Goal: Contribute content: Add original content to the website for others to see

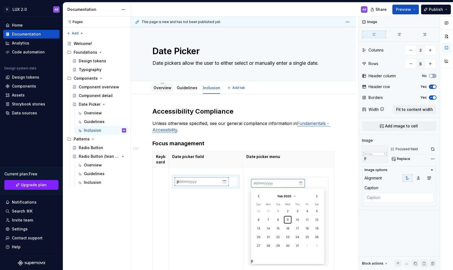
click at [157, 86] on link "Overview" at bounding box center [163, 87] width 18 height 5
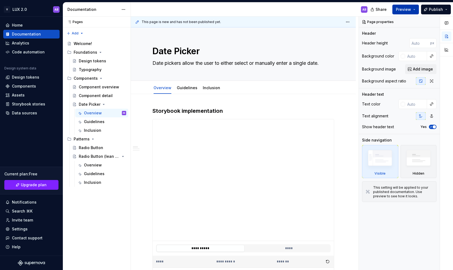
click at [414, 6] on button "Preview" at bounding box center [405, 10] width 27 height 10
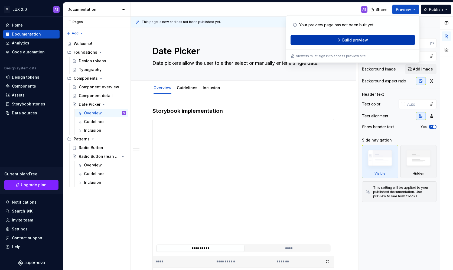
click at [354, 39] on span "Build preview" at bounding box center [355, 39] width 26 height 5
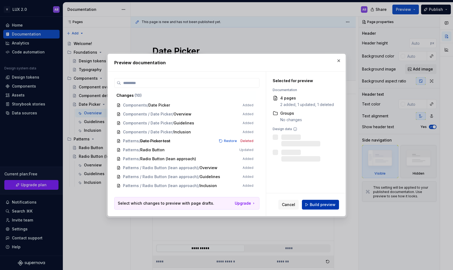
click at [328, 204] on span "Build preview" at bounding box center [323, 204] width 26 height 5
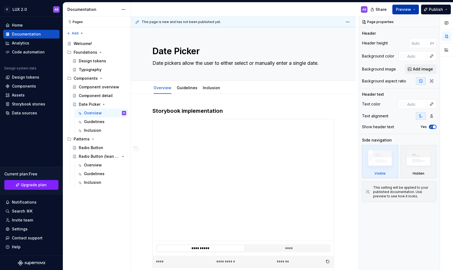
click at [415, 9] on button "Preview" at bounding box center [405, 10] width 27 height 10
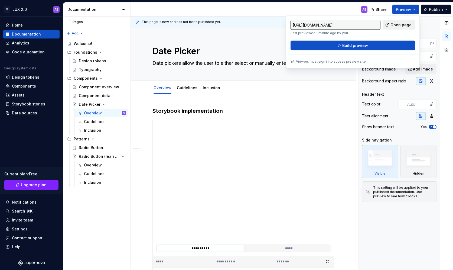
click at [401, 25] on span "Open page" at bounding box center [400, 24] width 21 height 5
click at [331, 8] on div "AB" at bounding box center [251, 9] width 241 height 14
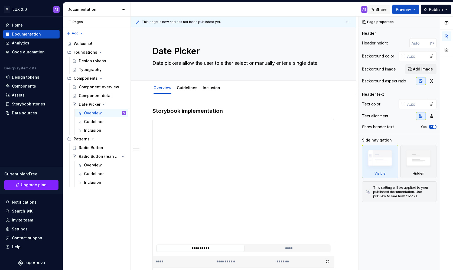
click at [388, 6] on button "Share" at bounding box center [379, 10] width 22 height 10
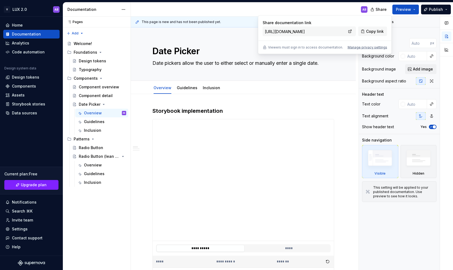
click at [212, 9] on div "AB" at bounding box center [251, 9] width 241 height 14
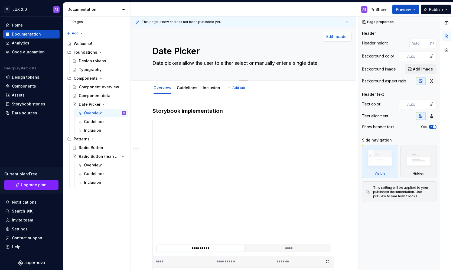
click at [340, 38] on span "Edit header" at bounding box center [337, 36] width 22 height 5
click at [335, 37] on span "Edit header" at bounding box center [337, 36] width 22 height 5
click at [209, 38] on div "Edit header" at bounding box center [241, 37] width 221 height 10
click at [207, 40] on div "Edit header" at bounding box center [241, 37] width 221 height 10
click at [251, 49] on textarea "Date Picker" at bounding box center [242, 51] width 182 height 13
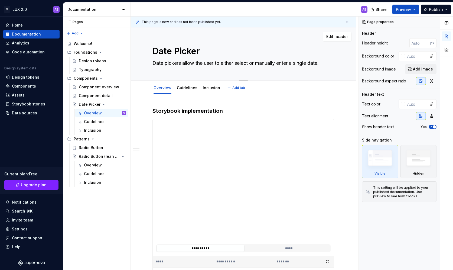
click at [264, 36] on div "Edit header" at bounding box center [241, 37] width 221 height 10
click at [348, 35] on span "Edit header" at bounding box center [337, 36] width 22 height 5
click at [94, 94] on div "Component detail" at bounding box center [94, 95] width 31 height 5
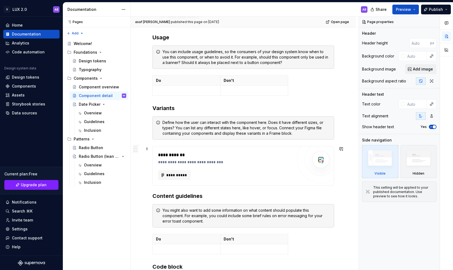
scroll to position [225, 0]
click at [90, 87] on div "Component overview" at bounding box center [94, 86] width 31 height 5
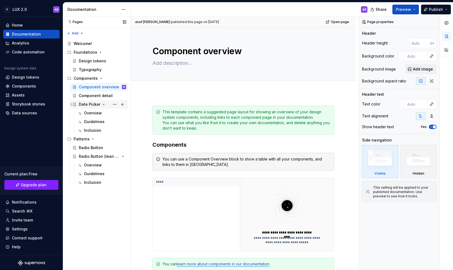
click at [89, 103] on div "Date Picker" at bounding box center [90, 104] width 22 height 5
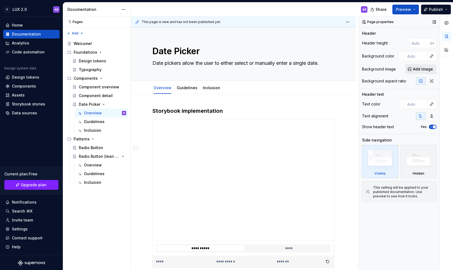
click at [424, 69] on span "Add image" at bounding box center [423, 68] width 20 height 5
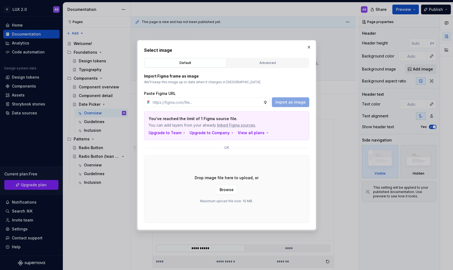
type textarea "*"
paste input "[URL][DOMAIN_NAME]"
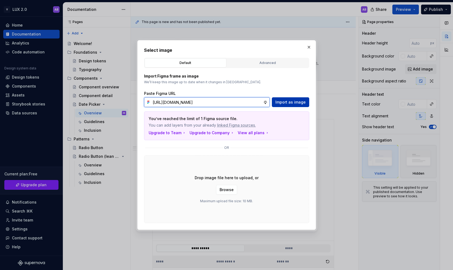
type input "[URL][DOMAIN_NAME]"
click at [295, 100] on span "Import as image" at bounding box center [290, 101] width 30 height 5
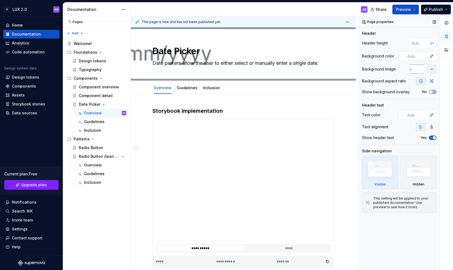
click at [417, 57] on input "text" at bounding box center [416, 56] width 22 height 10
click at [432, 57] on button "button" at bounding box center [432, 56] width 8 height 8
click at [413, 55] on div "Comments Open comments No comments yet Select ‘Comment’ from the block context …" at bounding box center [406, 143] width 94 height 253
click at [432, 92] on span "button" at bounding box center [430, 91] width 3 height 3
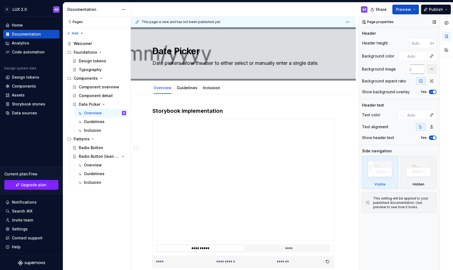
click at [432, 92] on icon "button" at bounding box center [431, 91] width 4 height 3
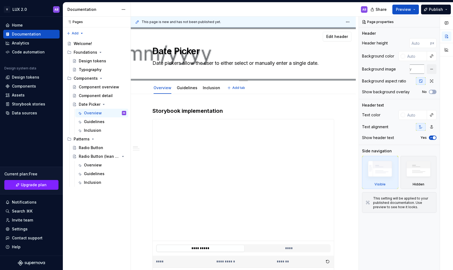
click at [181, 63] on textarea "Date pickers allow the user to either select or manually enter a single date." at bounding box center [242, 63] width 182 height 9
click at [178, 63] on textarea "Date pickers allow the user to either select or manually enter a single date." at bounding box center [242, 63] width 182 height 9
click at [157, 62] on textarea "Date pickers allow the user to either select or manually enter a single date." at bounding box center [242, 63] width 182 height 9
click at [148, 77] on div "Date Picker Date pickers allow the user to either select or manually enter a si…" at bounding box center [243, 53] width 225 height 53
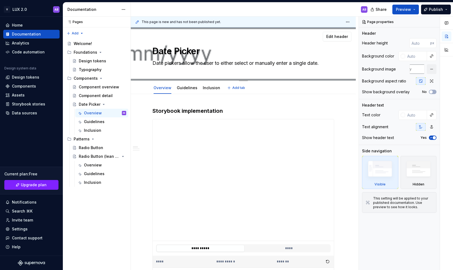
click at [155, 64] on textarea "Date pickers allow the user to either select or manually enter a single date." at bounding box center [242, 63] width 182 height 9
type textarea "*"
type textarea "Allow the user to either select or manually enter a single date."
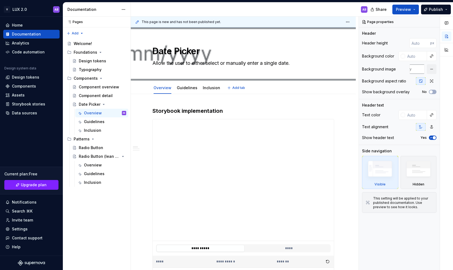
type textarea "*"
type textarea "Allow the user to either select or manually enter a single date."
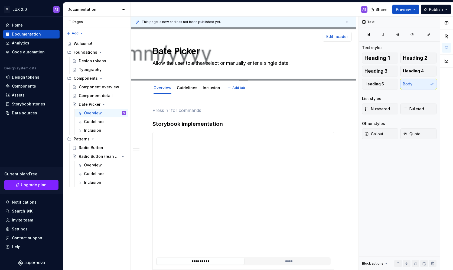
click at [343, 37] on span "Edit header" at bounding box center [337, 36] width 22 height 5
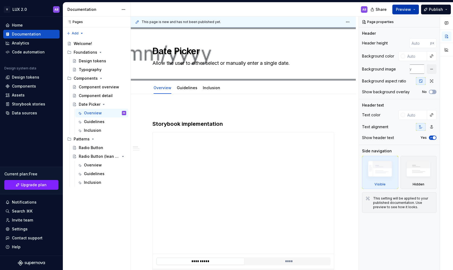
click at [413, 9] on button "Preview" at bounding box center [405, 10] width 27 height 10
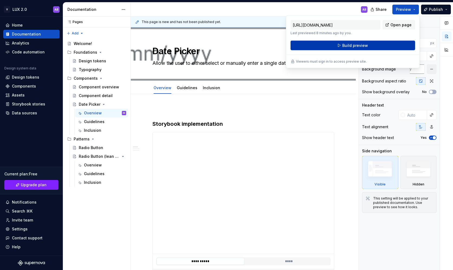
click at [385, 44] on button "Build preview" at bounding box center [353, 46] width 125 height 10
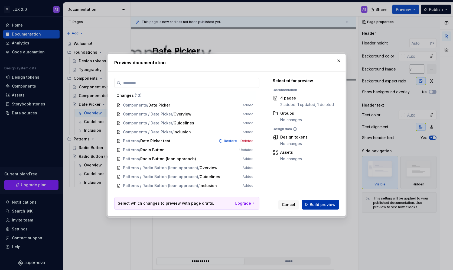
click at [320, 205] on span "Build preview" at bounding box center [323, 204] width 26 height 5
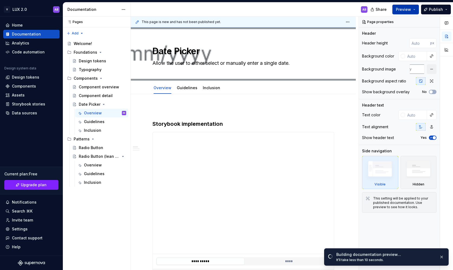
click at [416, 8] on button "Preview" at bounding box center [405, 10] width 27 height 10
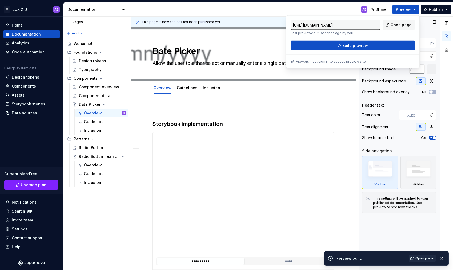
click at [421, 17] on div "Page properties" at bounding box center [399, 22] width 81 height 11
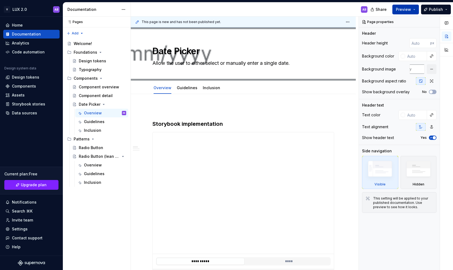
click at [415, 8] on button "Preview" at bounding box center [405, 10] width 27 height 10
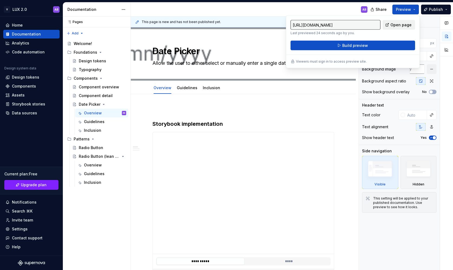
click at [409, 25] on span "Open page" at bounding box center [400, 24] width 21 height 5
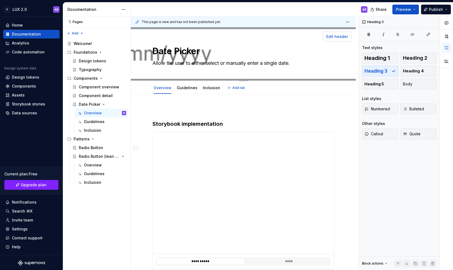
click at [345, 35] on span "Edit header" at bounding box center [337, 36] width 22 height 5
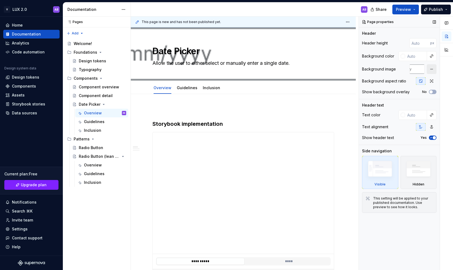
click at [430, 69] on button "button" at bounding box center [432, 69] width 10 height 10
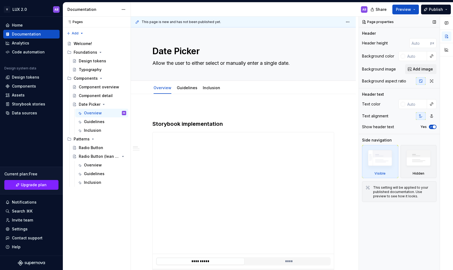
click at [430, 69] on span "Add image" at bounding box center [423, 68] width 20 height 5
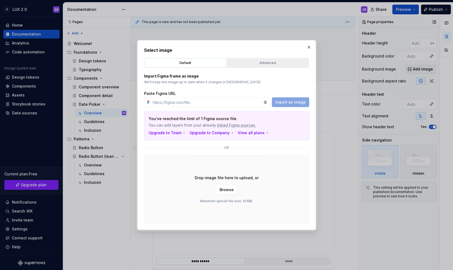
click at [262, 62] on div "Advanced" at bounding box center [268, 62] width 78 height 5
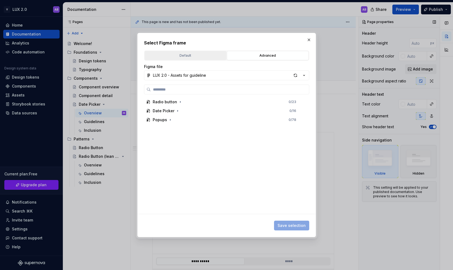
click at [194, 58] on button "Default" at bounding box center [186, 55] width 82 height 9
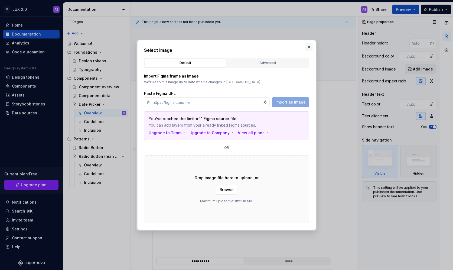
click at [310, 47] on button "button" at bounding box center [309, 47] width 8 height 8
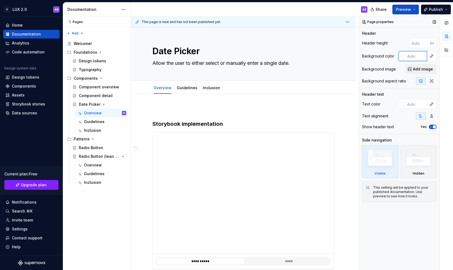
click at [414, 58] on input "text" at bounding box center [416, 56] width 22 height 10
click at [403, 56] on div at bounding box center [403, 56] width 4 height 4
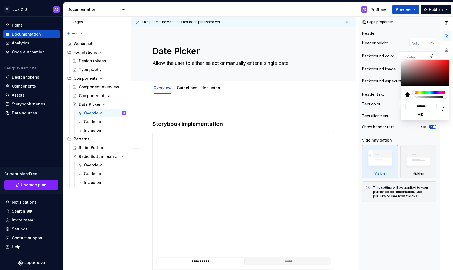
click at [366, 227] on div "Comments Open comments No comments yet Select ‘Comment’ from the block context …" at bounding box center [406, 143] width 94 height 253
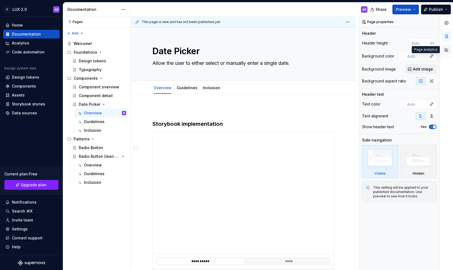
click at [448, 50] on button "button" at bounding box center [447, 50] width 10 height 10
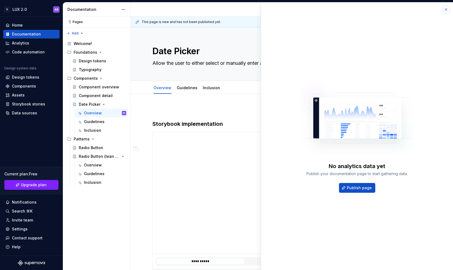
click at [448, 10] on button "button" at bounding box center [446, 10] width 8 height 8
click at [444, 9] on button "button" at bounding box center [446, 10] width 8 height 8
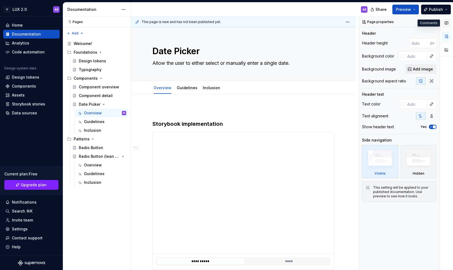
click at [447, 24] on icon "button" at bounding box center [446, 23] width 4 height 4
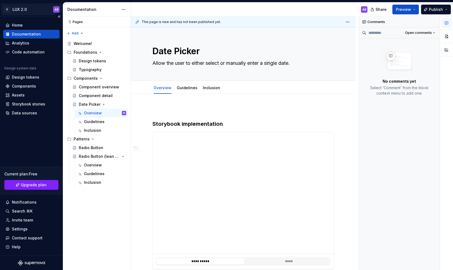
type textarea "*"
